Goal: Information Seeking & Learning: Learn about a topic

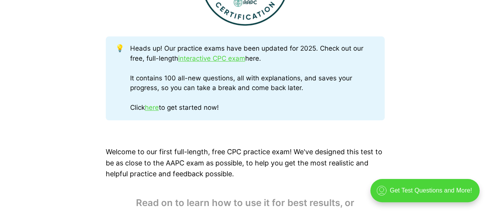
scroll to position [387, 0]
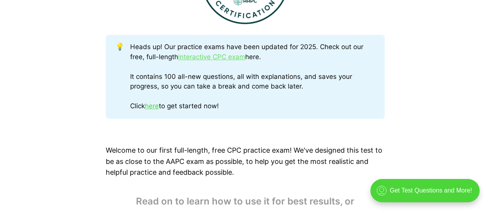
click at [196, 59] on link "interactive CPC exam" at bounding box center [211, 57] width 67 height 8
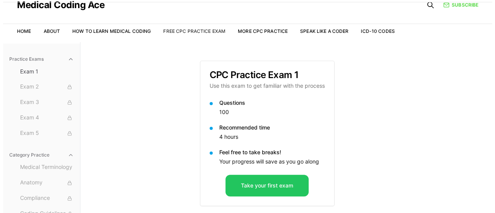
scroll to position [71, 0]
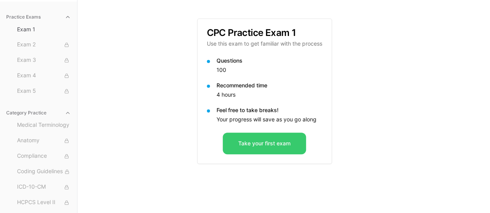
click at [273, 144] on button "Take your first exam" at bounding box center [264, 144] width 83 height 22
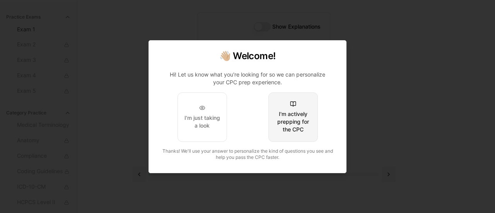
click at [290, 108] on button "I'm actively prepping for the CPC" at bounding box center [294, 118] width 50 height 50
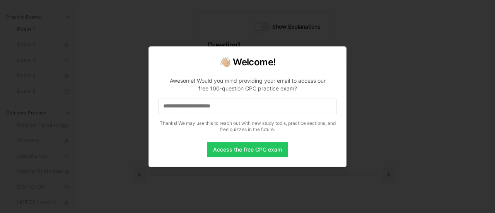
click at [180, 110] on input at bounding box center [247, 106] width 179 height 15
click at [183, 109] on input "*" at bounding box center [247, 106] width 179 height 15
click at [176, 110] on input "**" at bounding box center [247, 106] width 179 height 15
click at [196, 112] on input "***" at bounding box center [247, 106] width 179 height 15
click at [180, 110] on input "**" at bounding box center [247, 106] width 179 height 15
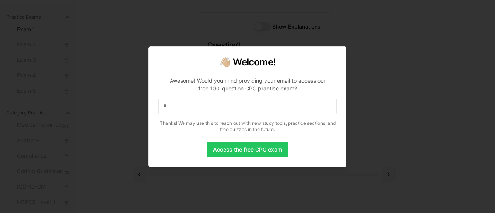
click at [173, 107] on input "*" at bounding box center [247, 106] width 179 height 15
click at [242, 108] on input at bounding box center [247, 106] width 179 height 15
drag, startPoint x: 239, startPoint y: 106, endPoint x: 159, endPoint y: 110, distance: 80.2
click at [145, 115] on body "Check out our new CPC Study Center, with 5 full-length practice exams updated f…" at bounding box center [245, 71] width 490 height 284
click at [241, 109] on input at bounding box center [247, 106] width 179 height 15
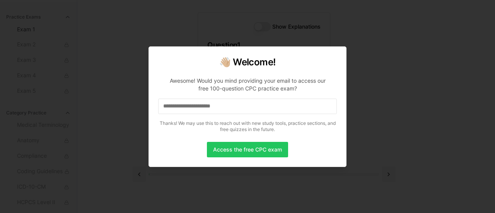
drag, startPoint x: 211, startPoint y: 110, endPoint x: 156, endPoint y: 103, distance: 55.0
click at [156, 103] on div "👋🏼 Welcome! Awesome! Would you mind providing your email to access our free 100…" at bounding box center [248, 106] width 198 height 121
drag, startPoint x: 235, startPoint y: 108, endPoint x: 153, endPoint y: 108, distance: 81.3
click at [153, 108] on div "👋🏼 Welcome! Awesome! Would you mind providing your email to access our free 100…" at bounding box center [248, 106] width 198 height 121
drag, startPoint x: 164, startPoint y: 107, endPoint x: 253, endPoint y: 115, distance: 89.4
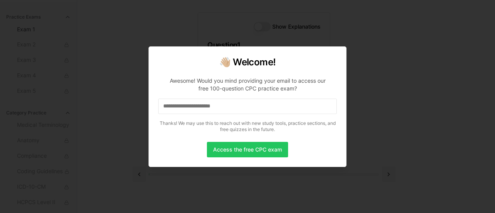
click at [253, 115] on p "Awesome! Would you mind providing your email to access our free 100-question CP…" at bounding box center [247, 103] width 179 height 65
click at [243, 111] on input at bounding box center [247, 106] width 179 height 15
drag, startPoint x: 236, startPoint y: 105, endPoint x: 110, endPoint y: 110, distance: 126.3
click at [110, 110] on body "Check out our new CPC Study Center, with 5 full-length practice exams updated f…" at bounding box center [245, 71] width 490 height 284
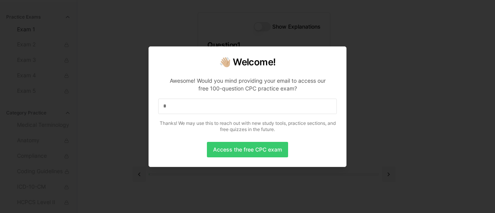
click at [242, 154] on button "Access the free CPC exam" at bounding box center [247, 149] width 81 height 15
click at [184, 104] on input "*" at bounding box center [247, 106] width 179 height 15
